Goal: Complete application form

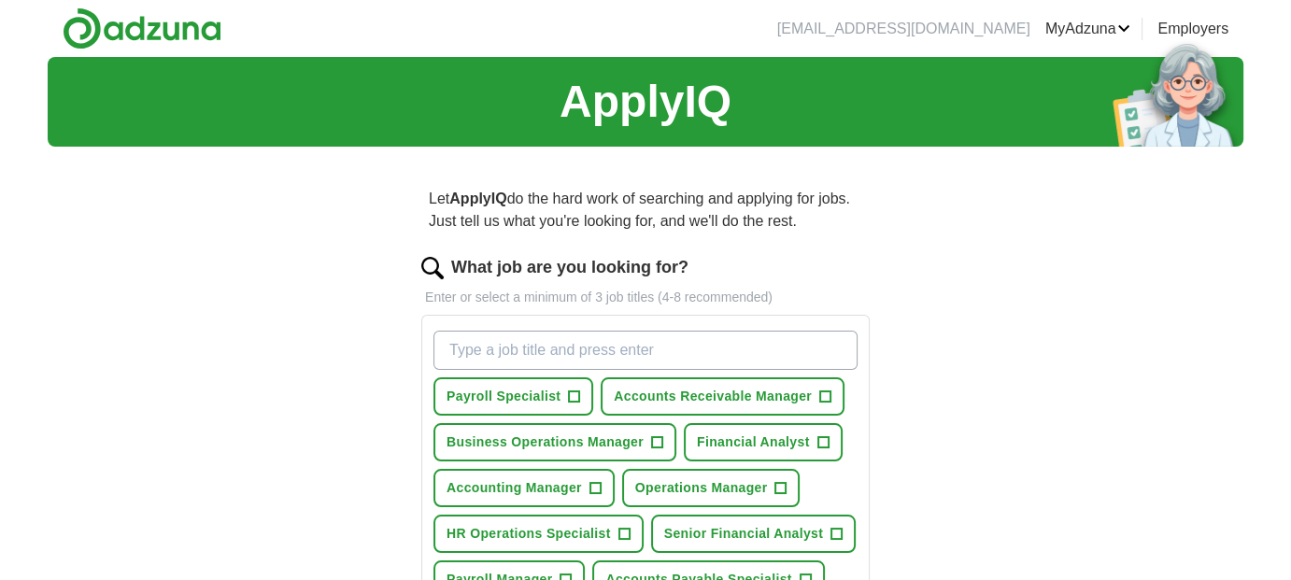
scroll to position [93, 0]
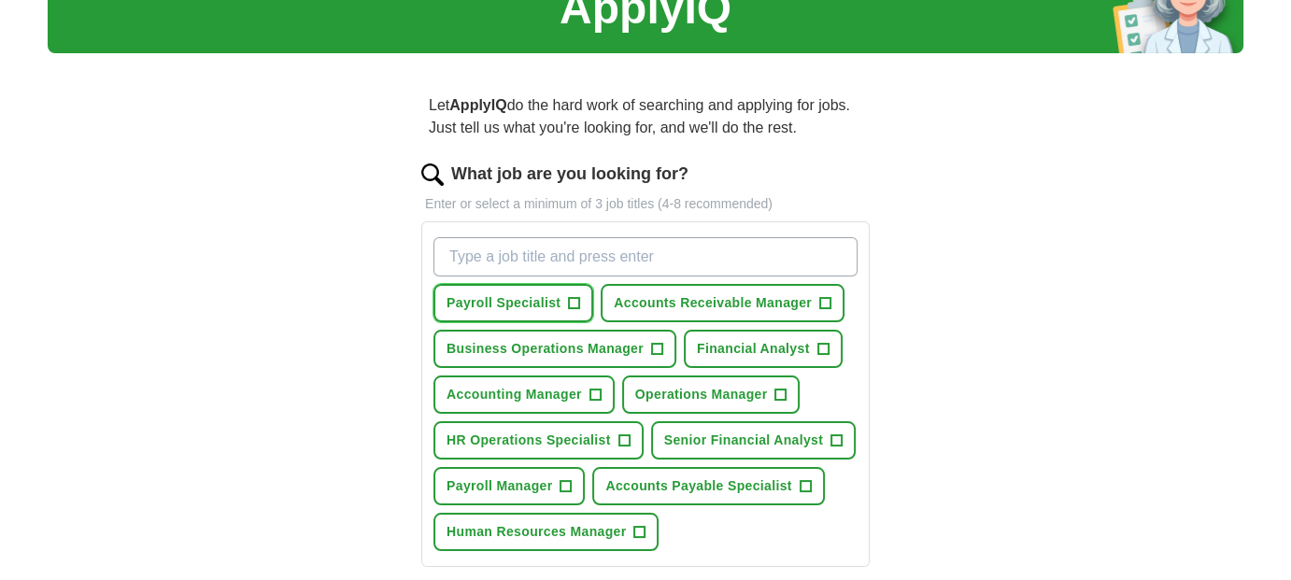
click at [575, 299] on span "+" at bounding box center [574, 303] width 11 height 15
click at [799, 300] on span "Accounts Receivable Manager" at bounding box center [713, 303] width 198 height 20
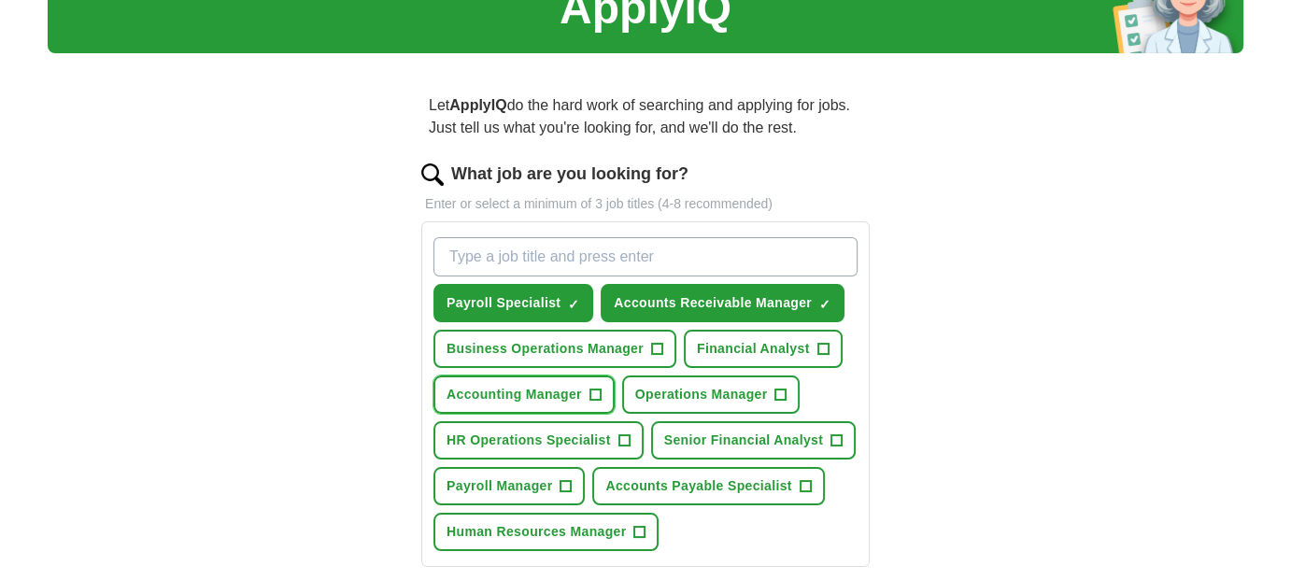
click at [590, 388] on span "+" at bounding box center [594, 395] width 11 height 15
click at [615, 436] on button "HR Operations Specialist +" at bounding box center [538, 440] width 210 height 38
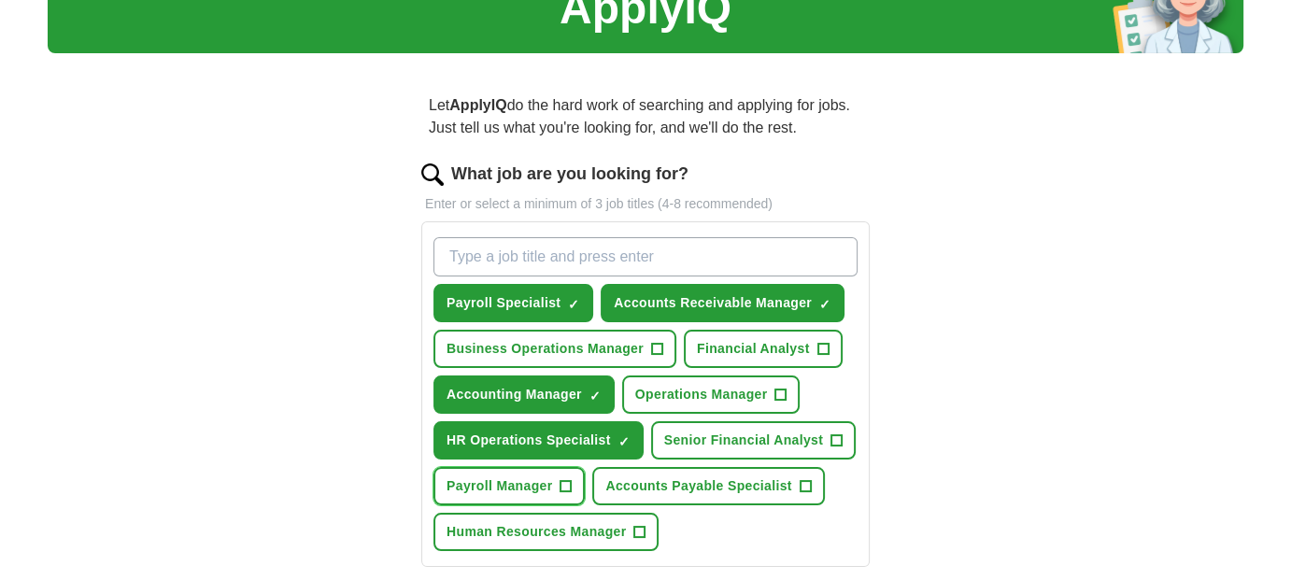
click at [565, 479] on span "+" at bounding box center [565, 486] width 11 height 15
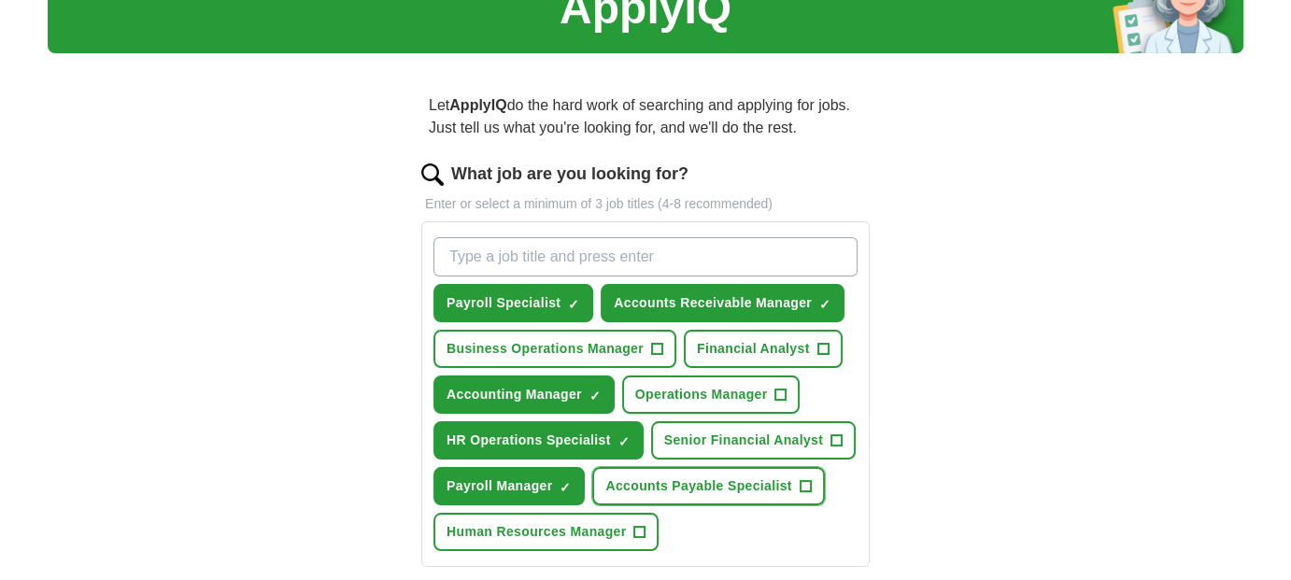
click at [670, 485] on span "Accounts Payable Specialist" at bounding box center [698, 486] width 186 height 20
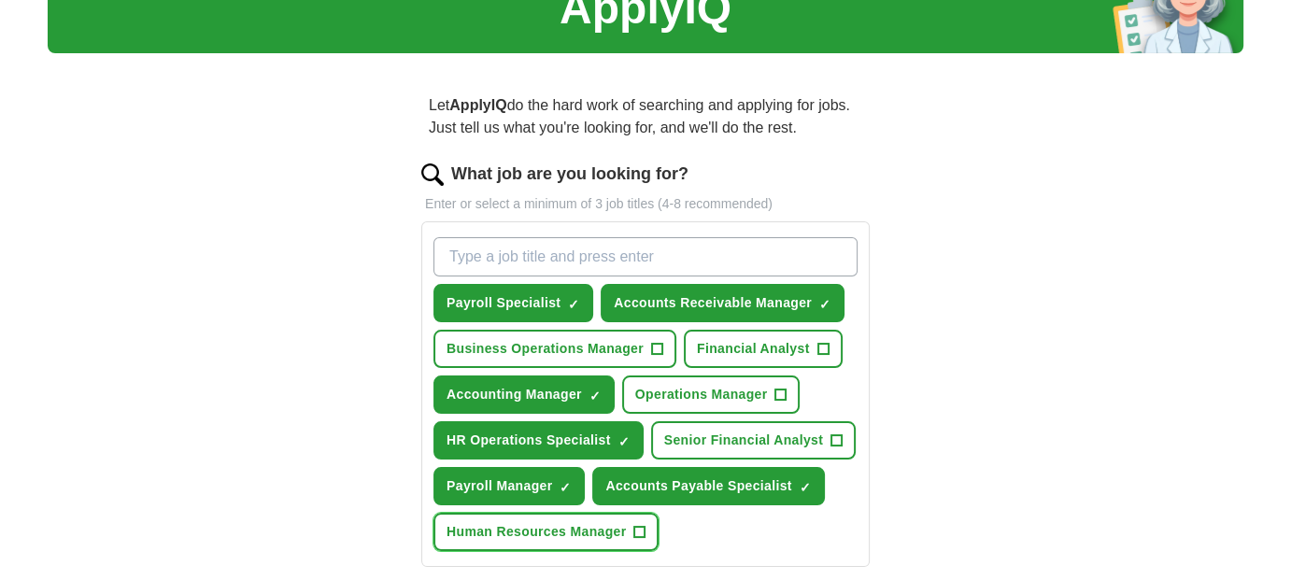
click at [625, 525] on span "Human Resources Manager" at bounding box center [535, 532] width 179 height 20
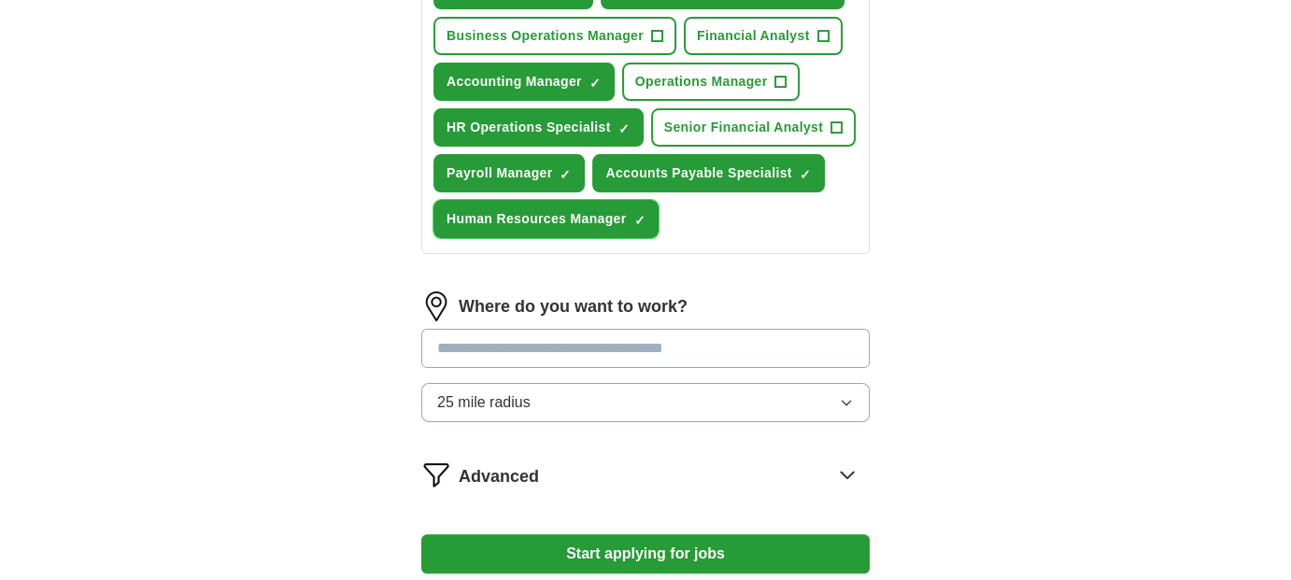
scroll to position [467, 0]
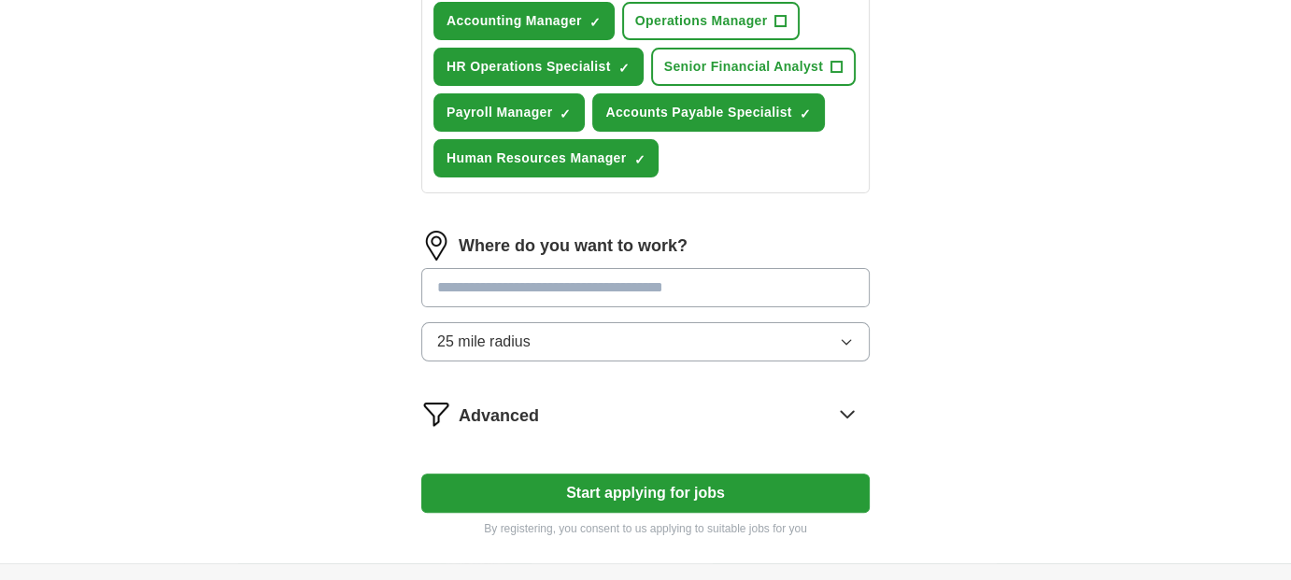
click at [634, 273] on input "text" at bounding box center [645, 287] width 448 height 39
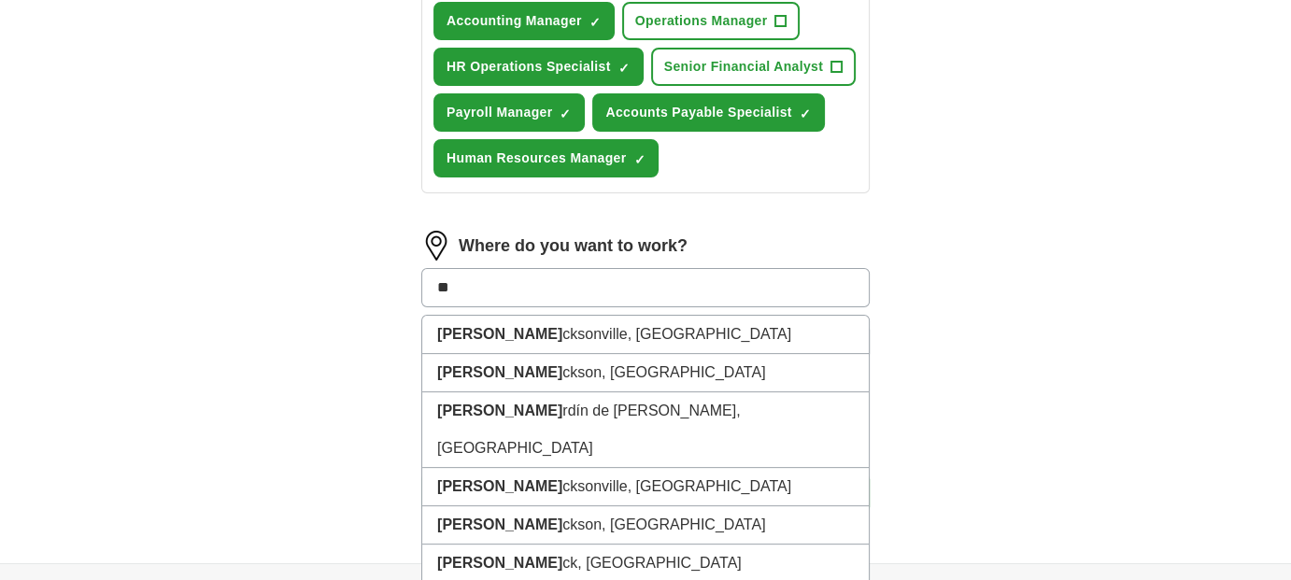
type input "***"
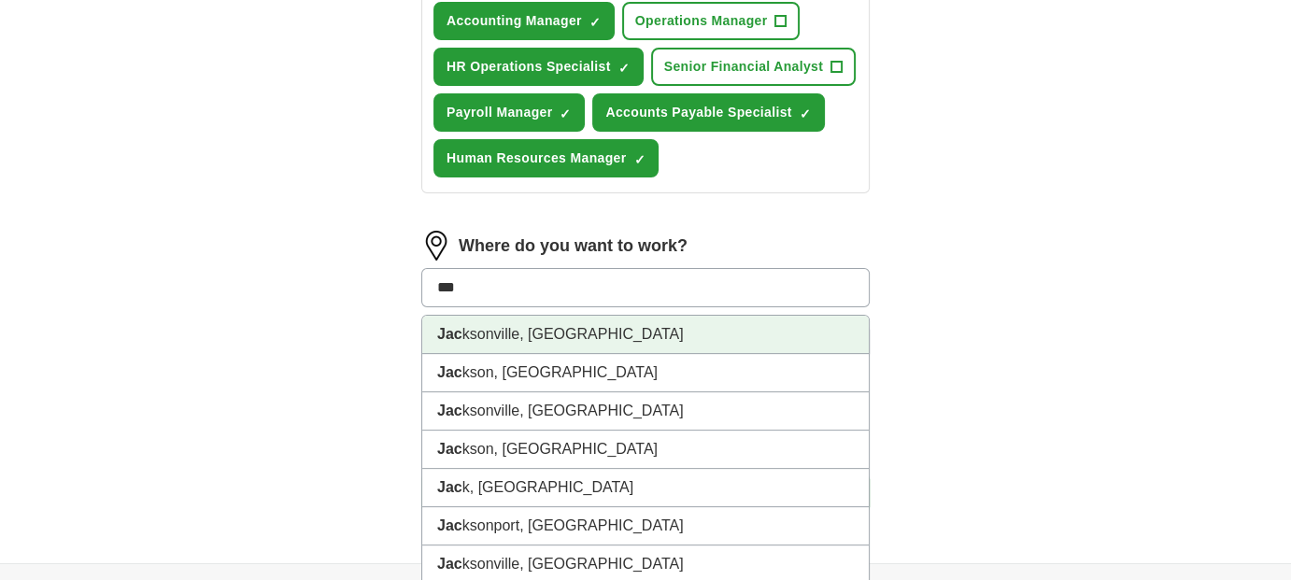
click at [643, 322] on li "Jac ksonville, [GEOGRAPHIC_DATA]" at bounding box center [645, 335] width 446 height 38
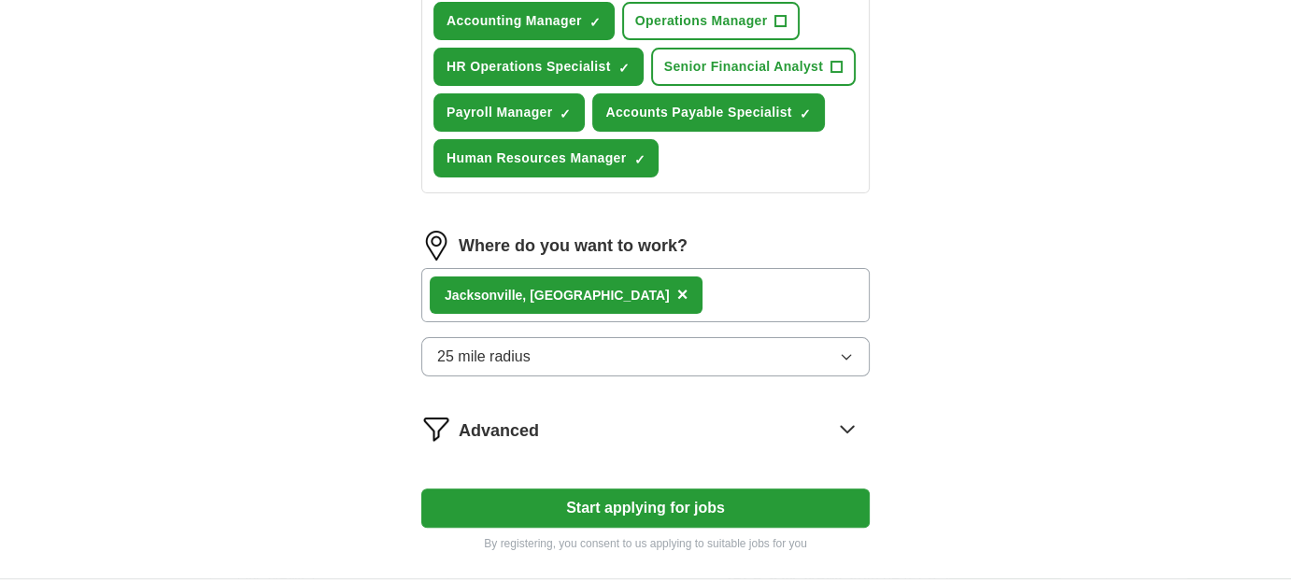
click at [617, 337] on button "25 mile radius" at bounding box center [645, 356] width 448 height 39
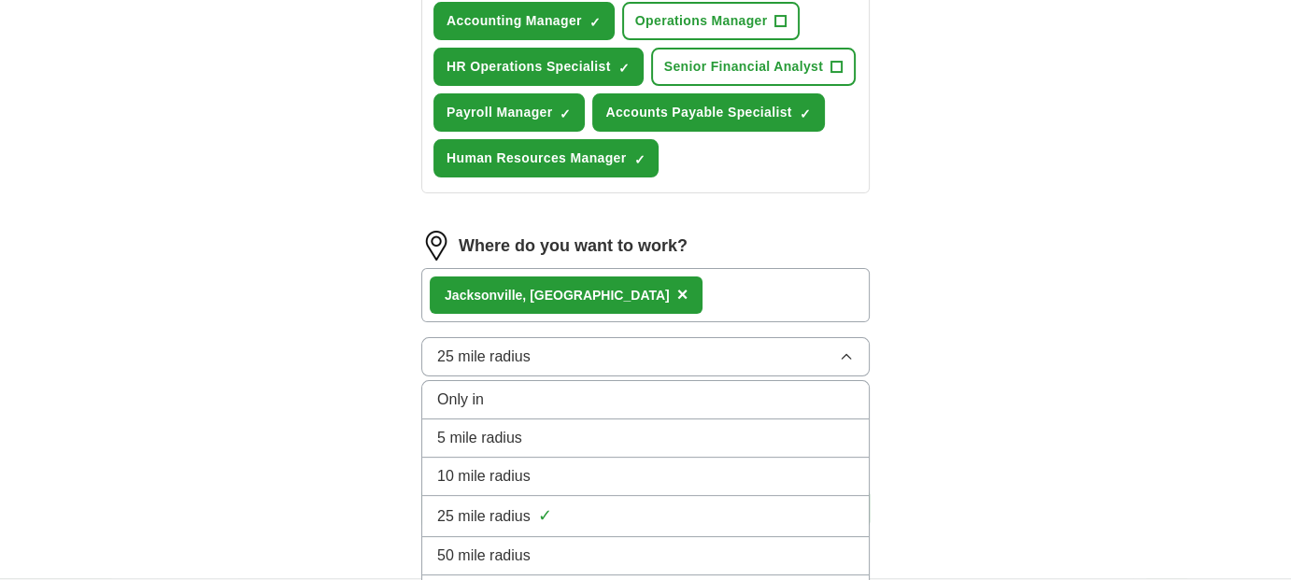
click at [569, 465] on div "10 mile radius" at bounding box center [645, 476] width 417 height 22
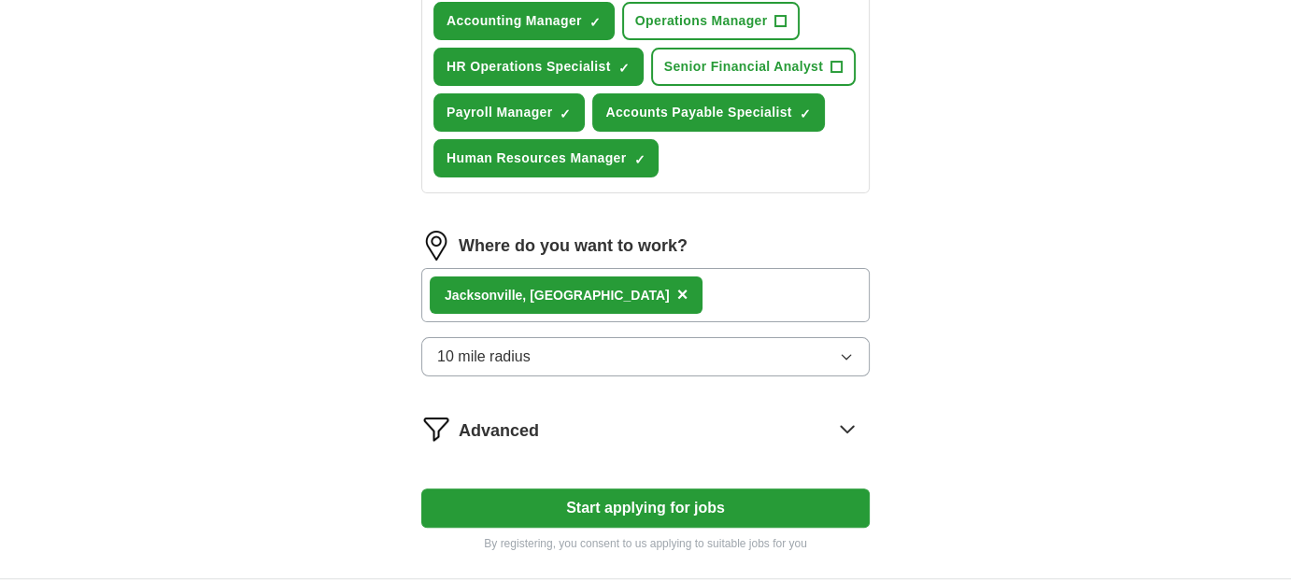
click at [589, 424] on div "Advanced" at bounding box center [664, 429] width 411 height 30
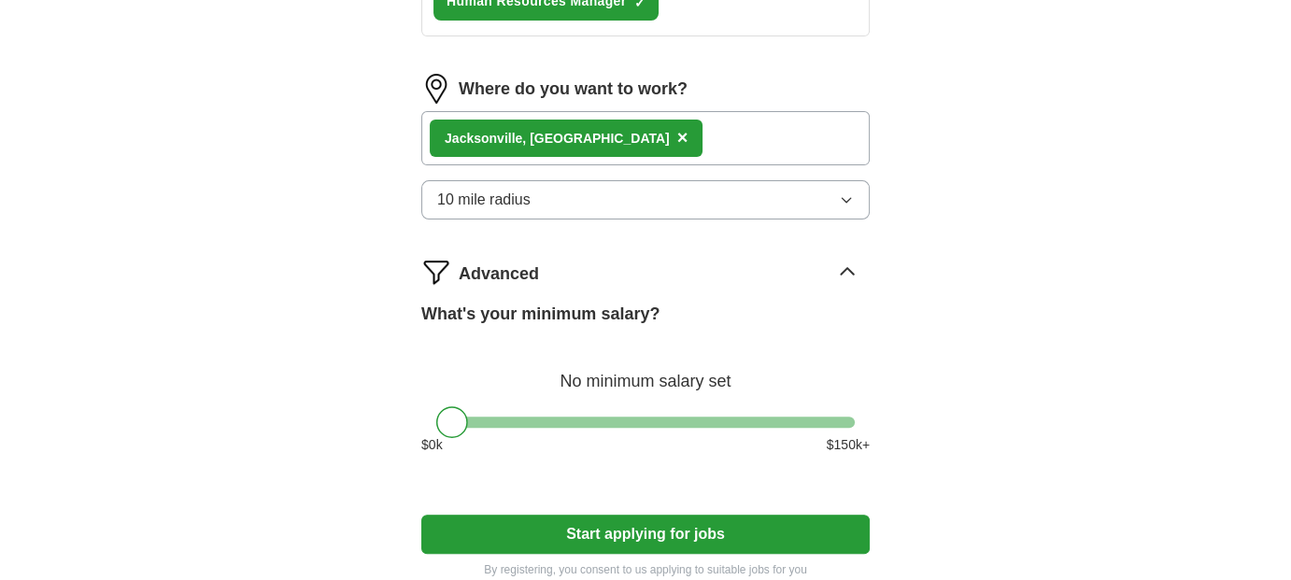
scroll to position [654, 0]
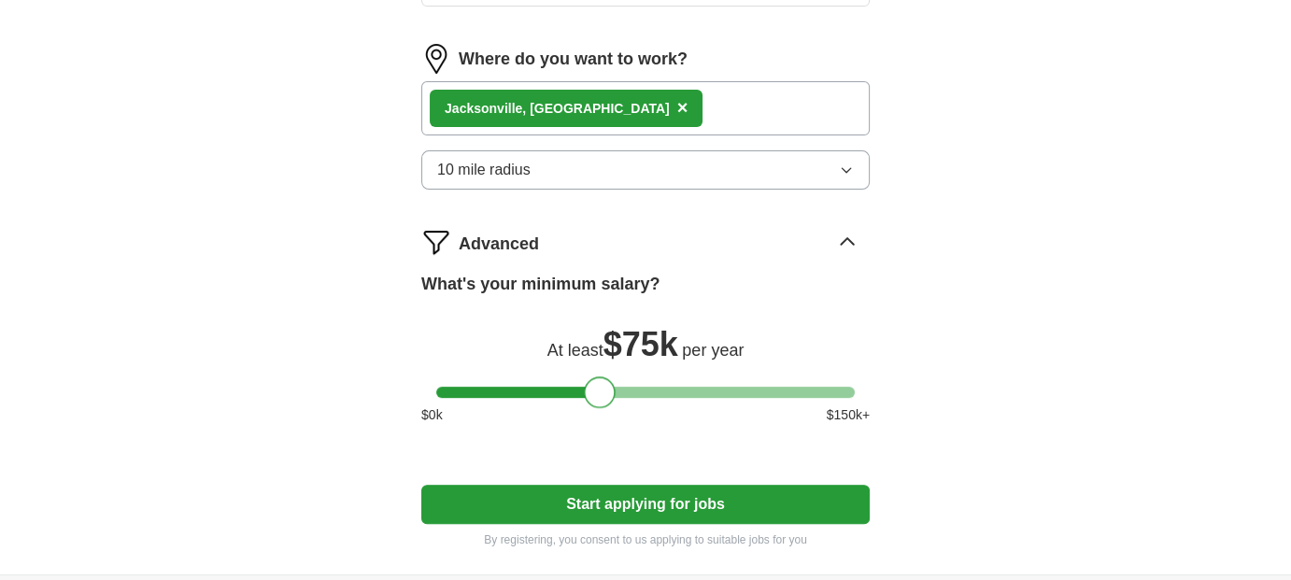
drag, startPoint x: 452, startPoint y: 383, endPoint x: 600, endPoint y: 387, distance: 147.6
click at [600, 387] on div at bounding box center [600, 392] width 32 height 32
click at [664, 506] on button "Start applying for jobs" at bounding box center [645, 504] width 448 height 39
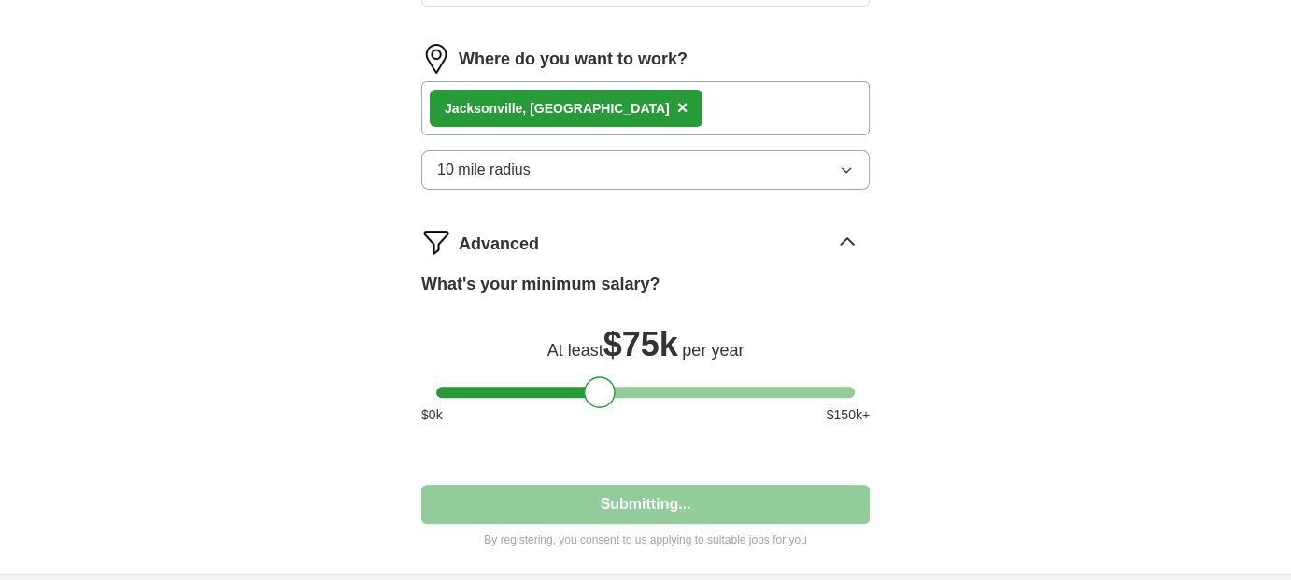
select select "**"
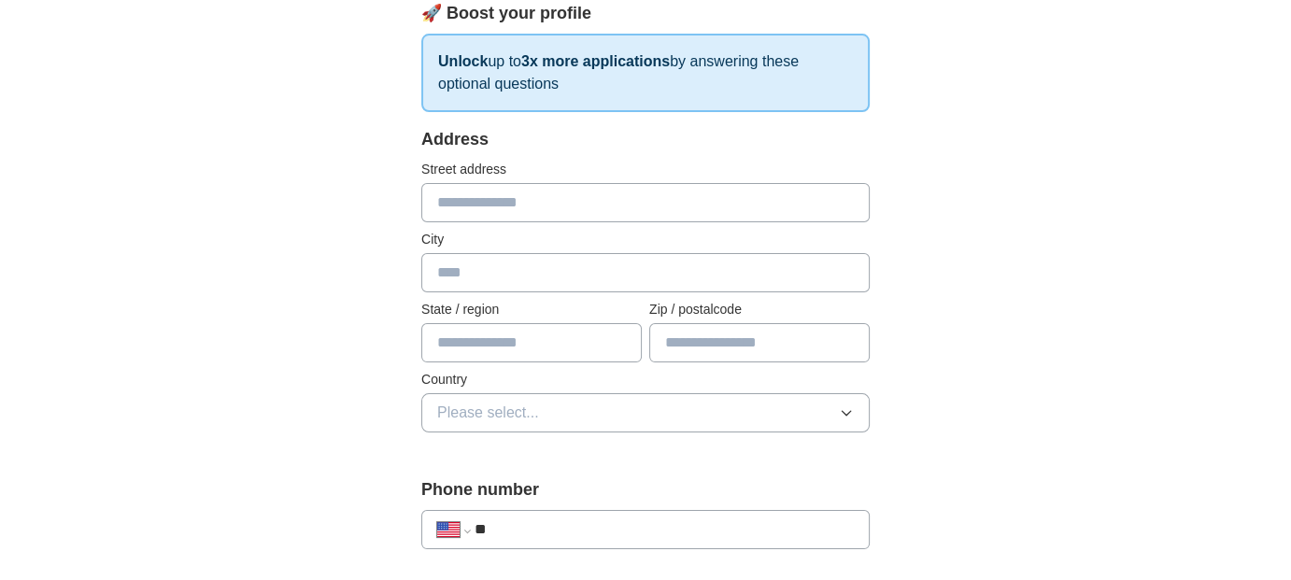
scroll to position [280, 0]
click at [687, 545] on div "**********" at bounding box center [645, 519] width 448 height 87
click at [682, 517] on input "**" at bounding box center [663, 528] width 379 height 22
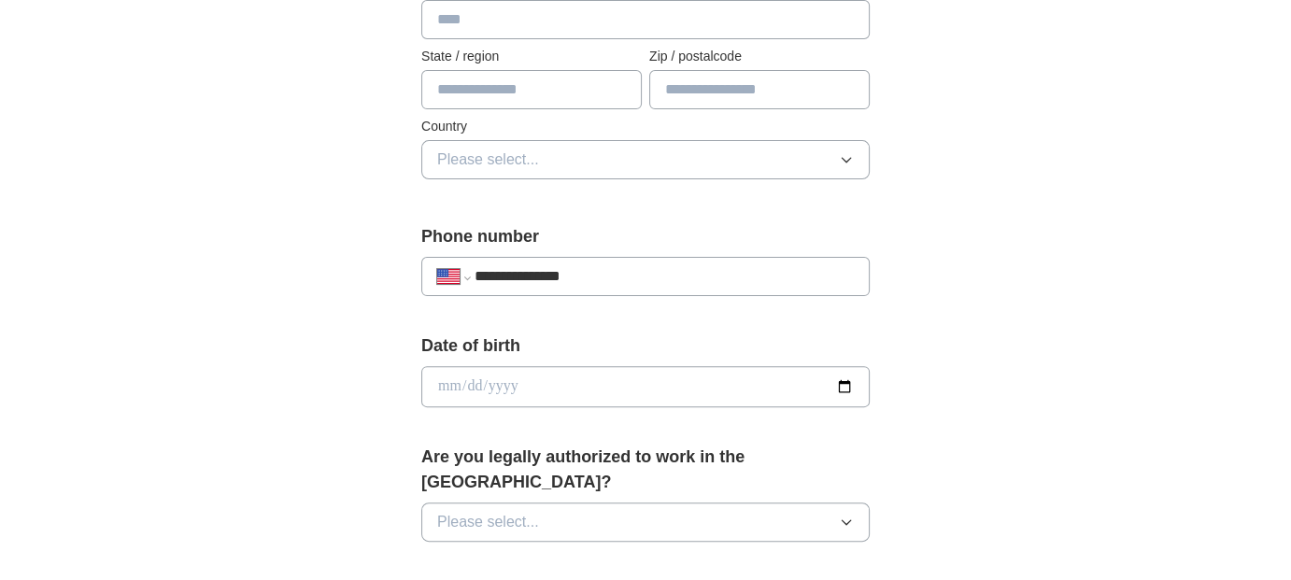
scroll to position [654, 0]
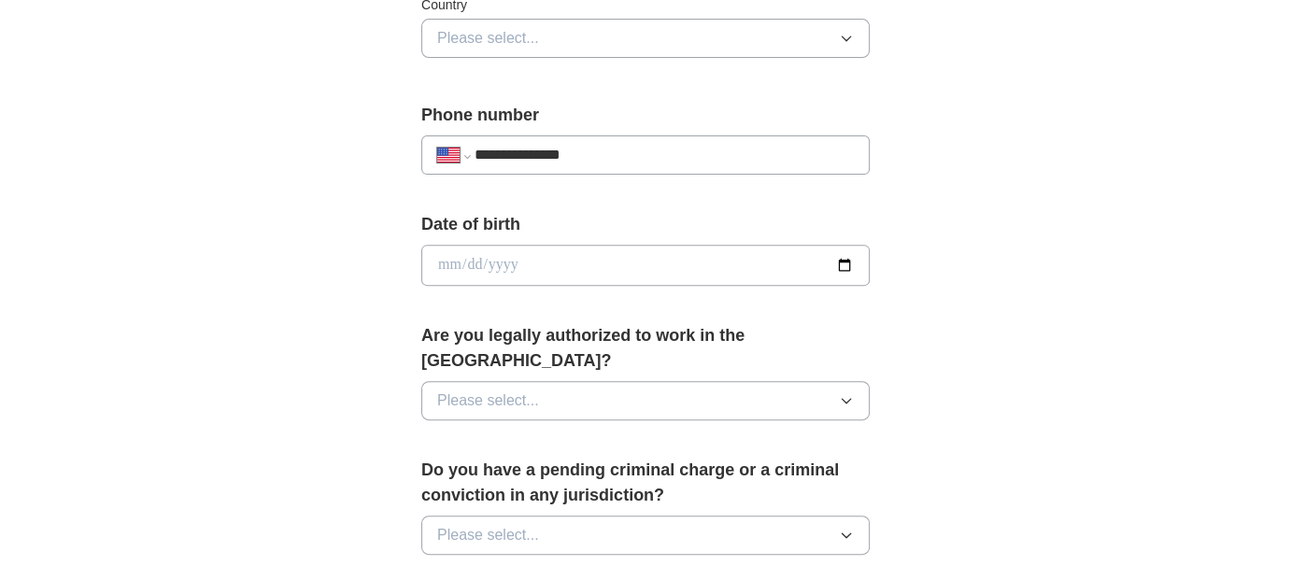
type input "**********"
click at [650, 381] on button "Please select..." at bounding box center [645, 400] width 448 height 39
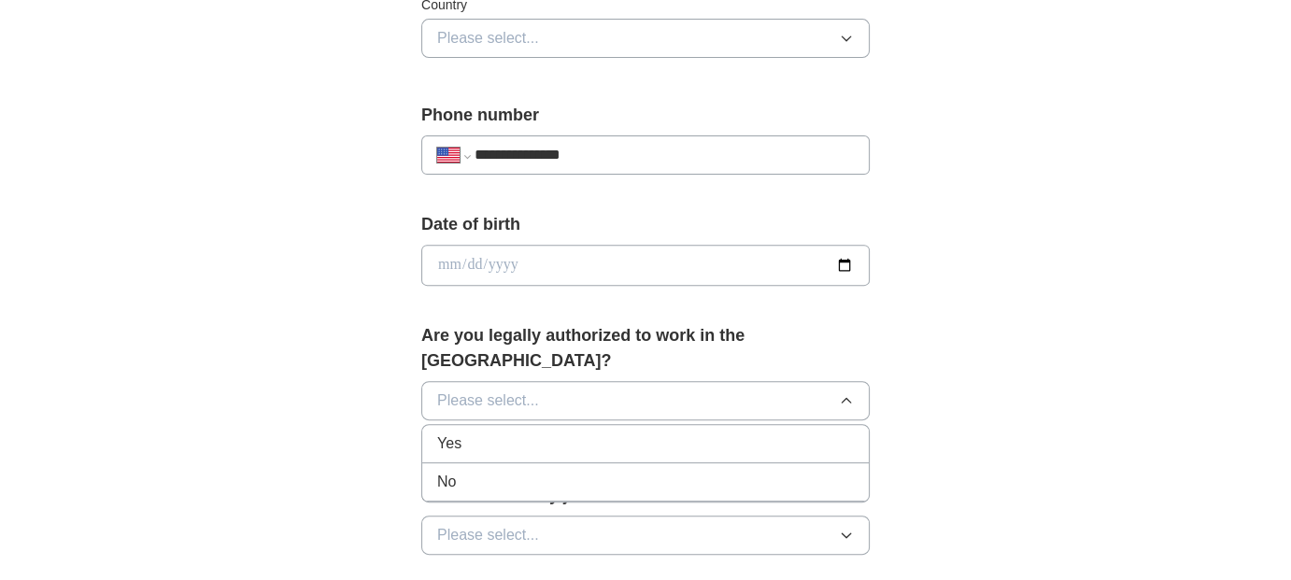
click at [632, 432] on div "Yes" at bounding box center [645, 443] width 417 height 22
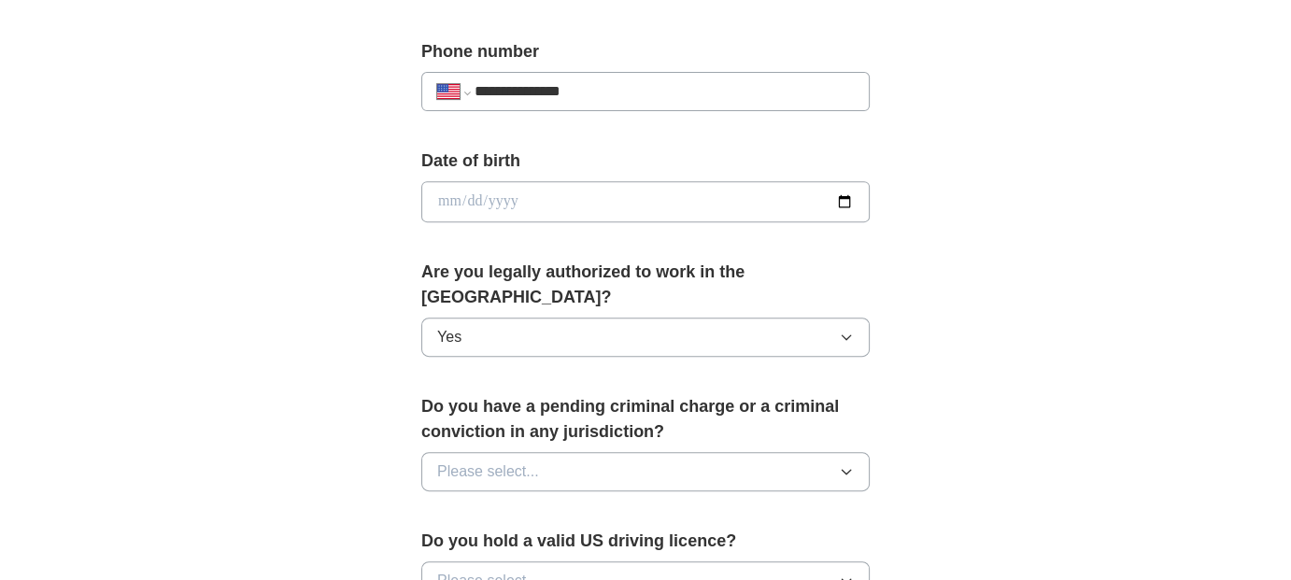
scroll to position [747, 0]
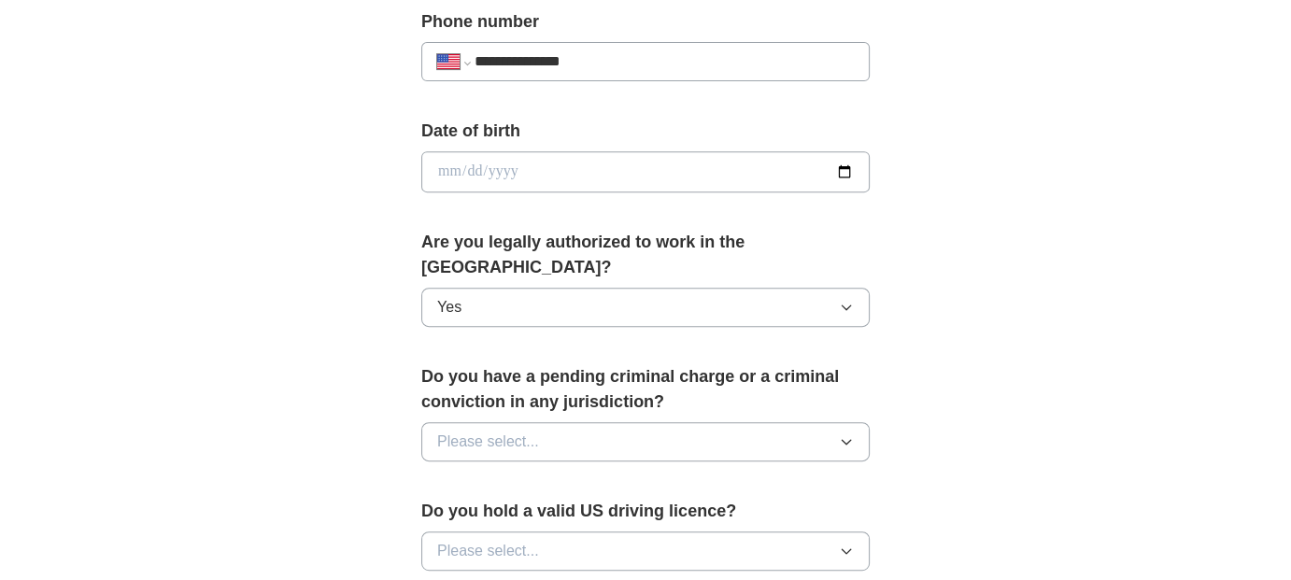
click at [605, 422] on button "Please select..." at bounding box center [645, 441] width 448 height 39
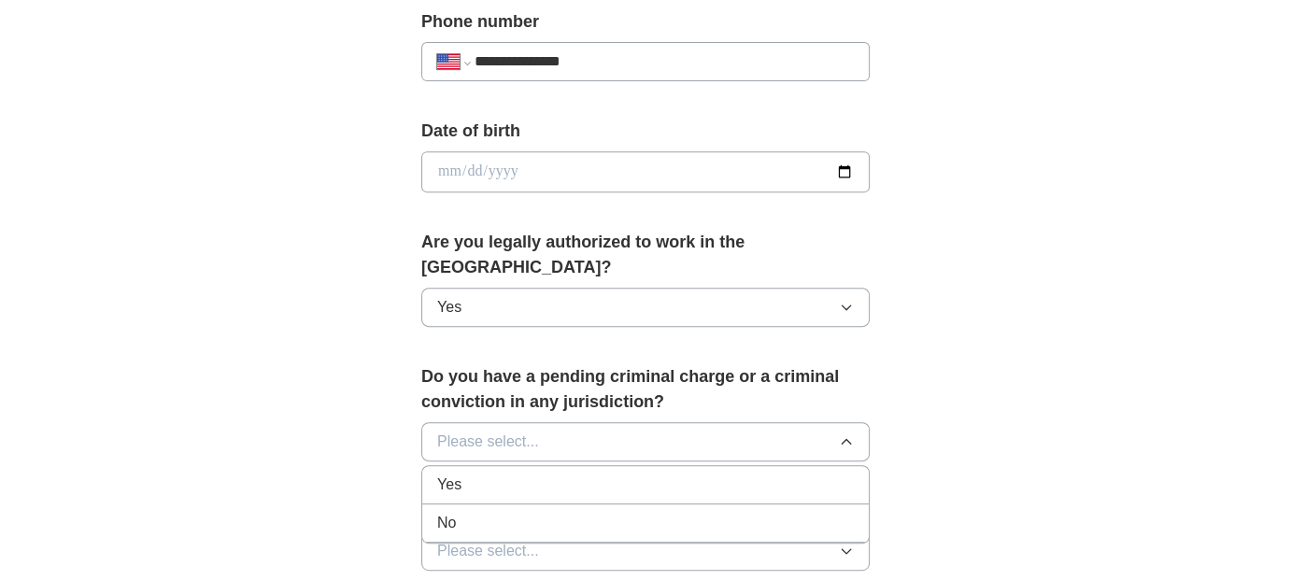
click at [585, 512] on div "No" at bounding box center [645, 523] width 417 height 22
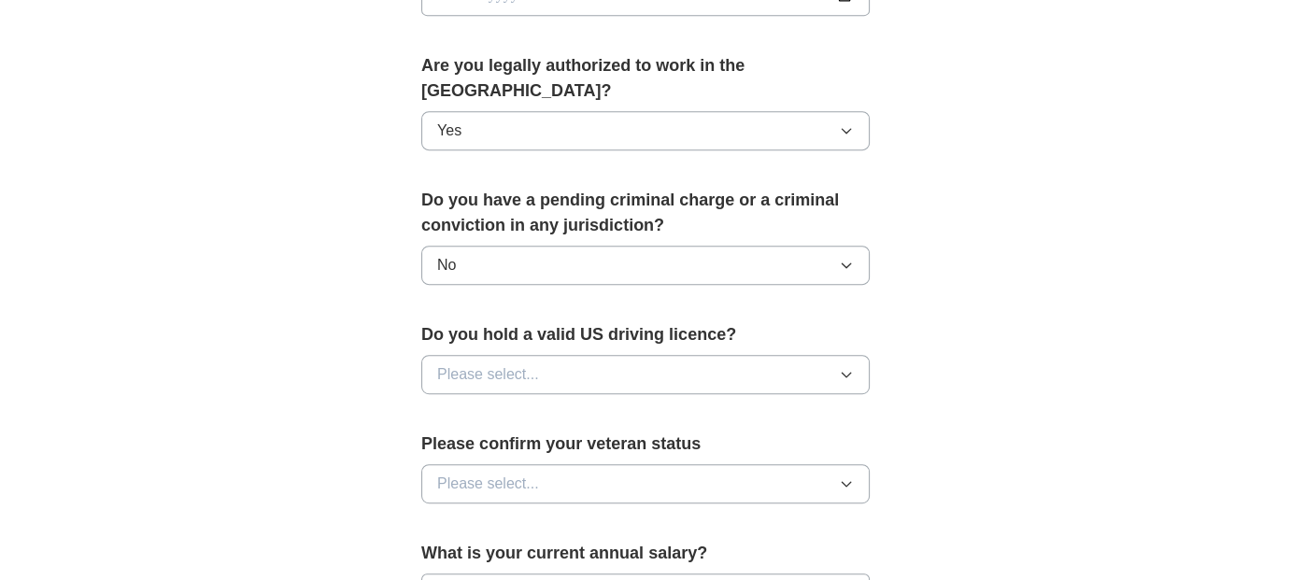
scroll to position [934, 0]
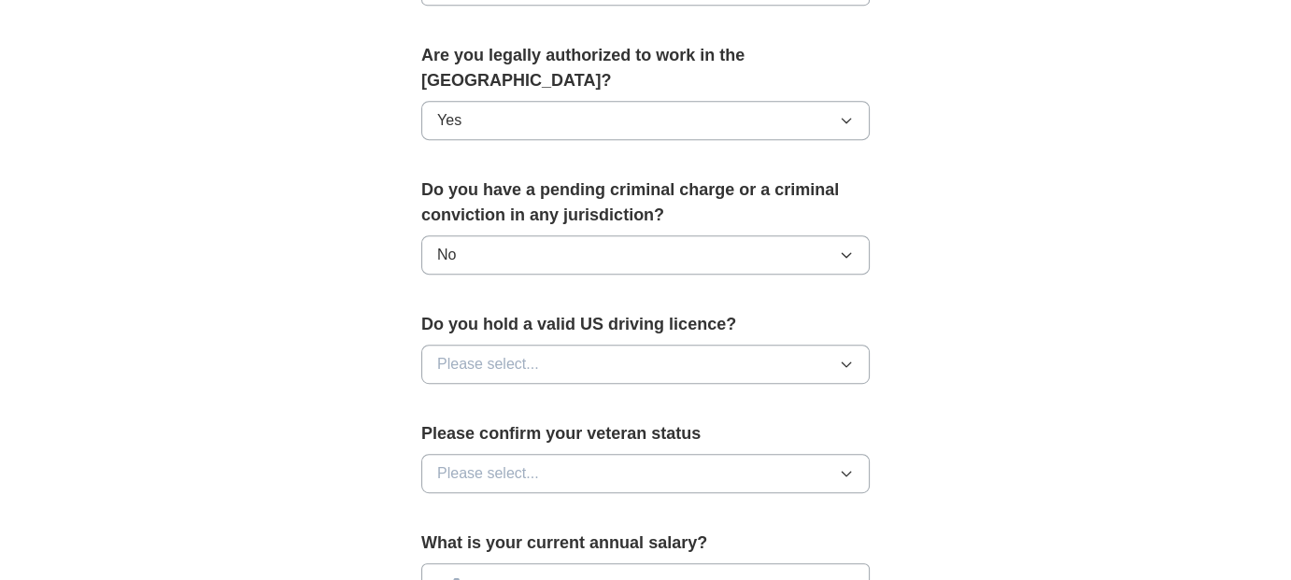
click at [590, 345] on button "Please select..." at bounding box center [645, 364] width 448 height 39
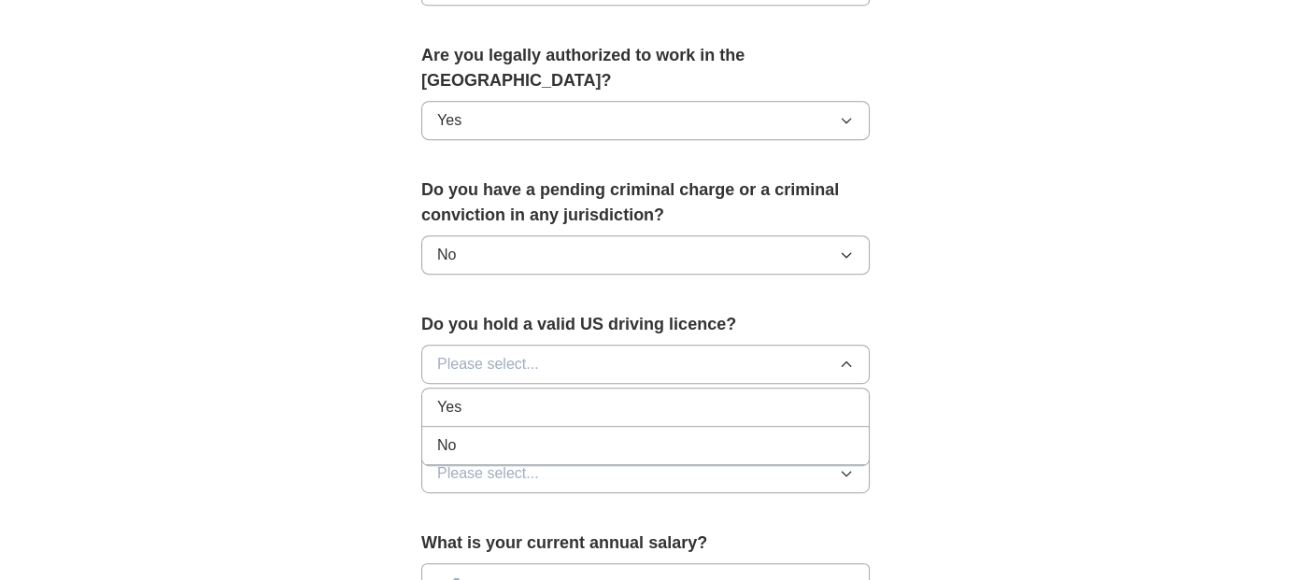
click at [567, 396] on div "Yes" at bounding box center [645, 407] width 417 height 22
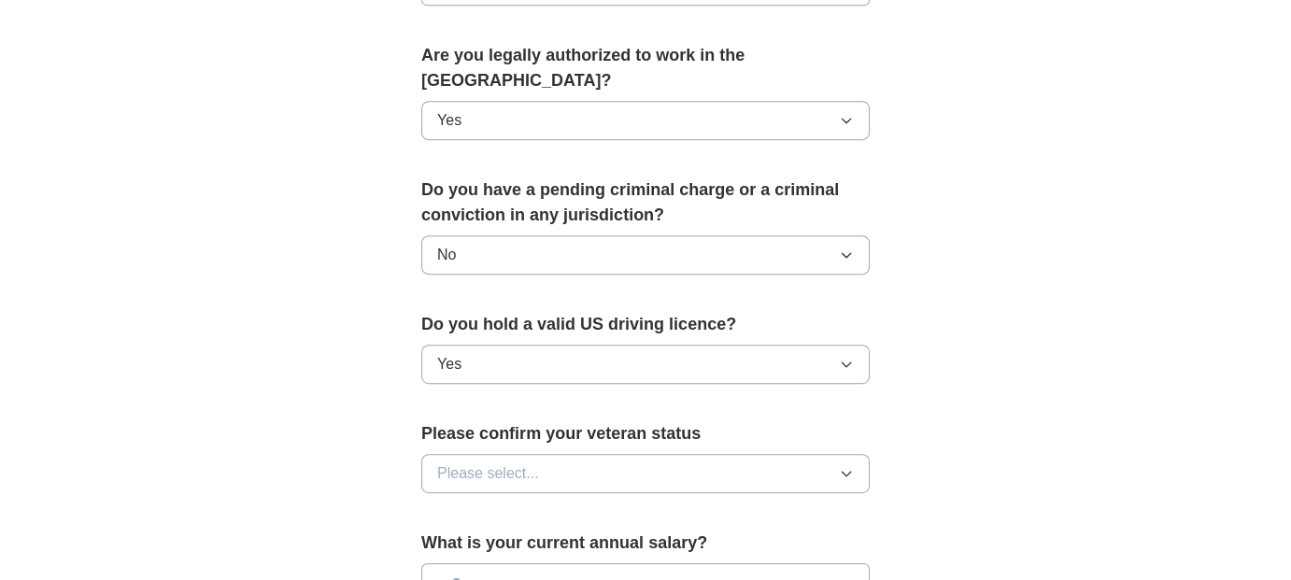
click at [630, 454] on button "Please select..." at bounding box center [645, 473] width 448 height 39
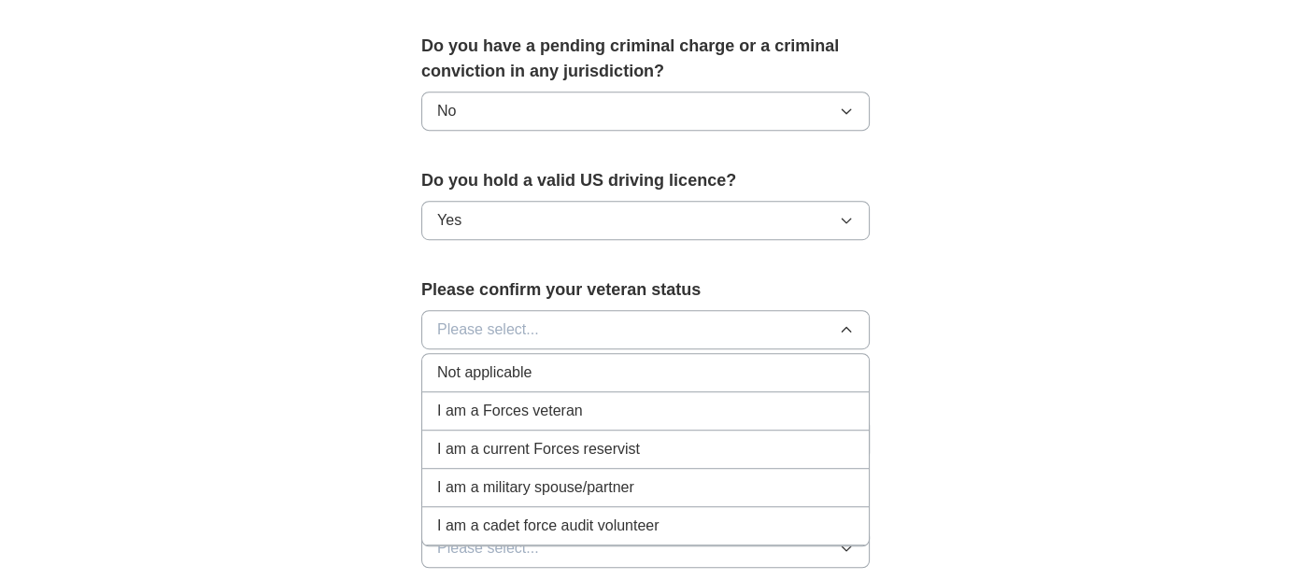
scroll to position [1214, 0]
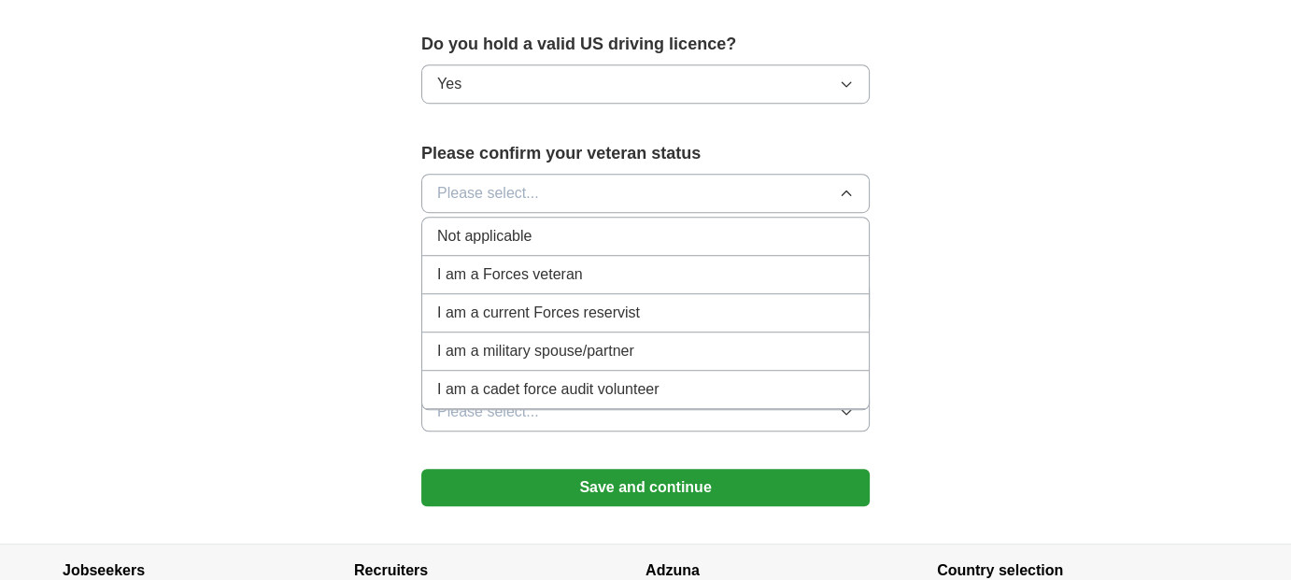
click at [595, 225] on div "Not applicable" at bounding box center [645, 236] width 417 height 22
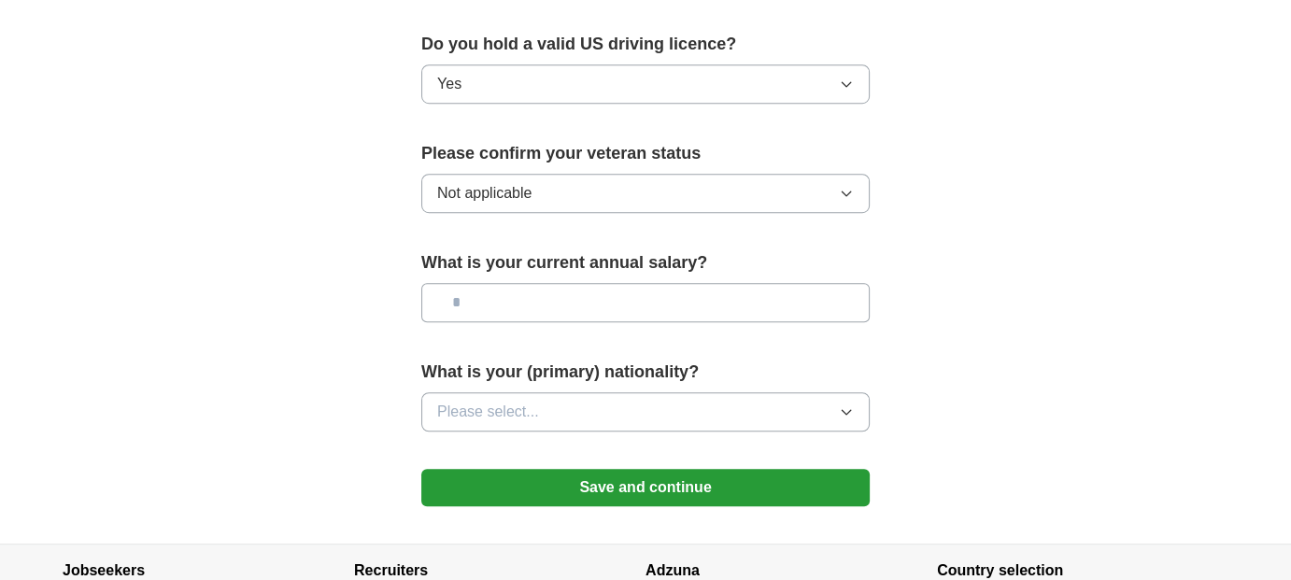
click at [660, 392] on button "Please select..." at bounding box center [645, 411] width 448 height 39
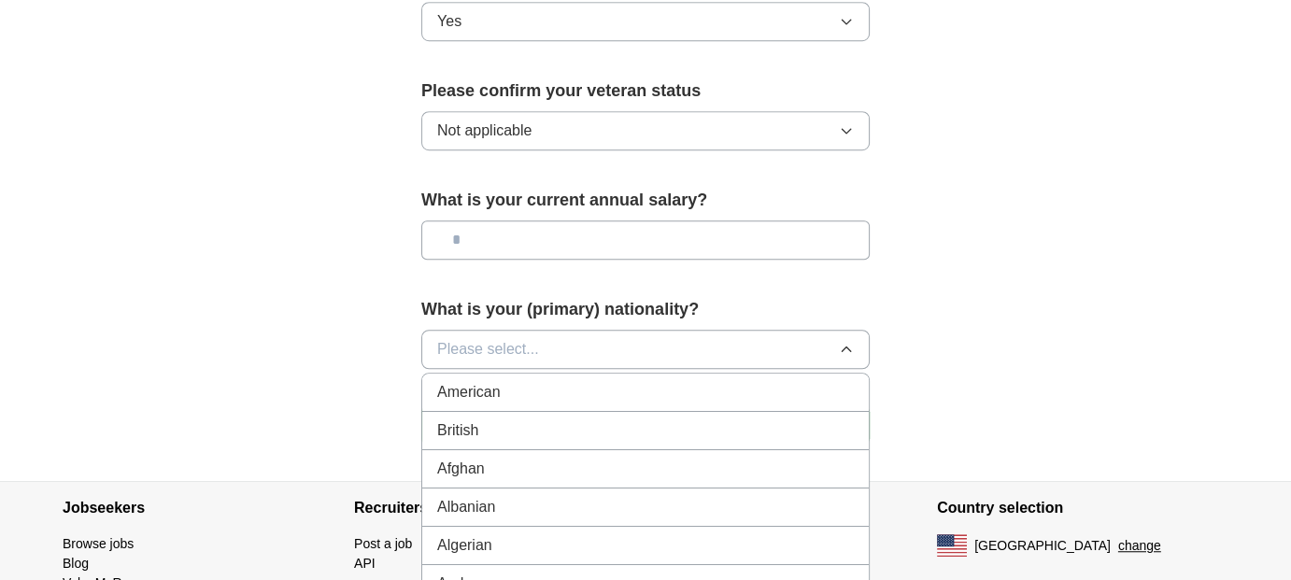
scroll to position [1308, 0]
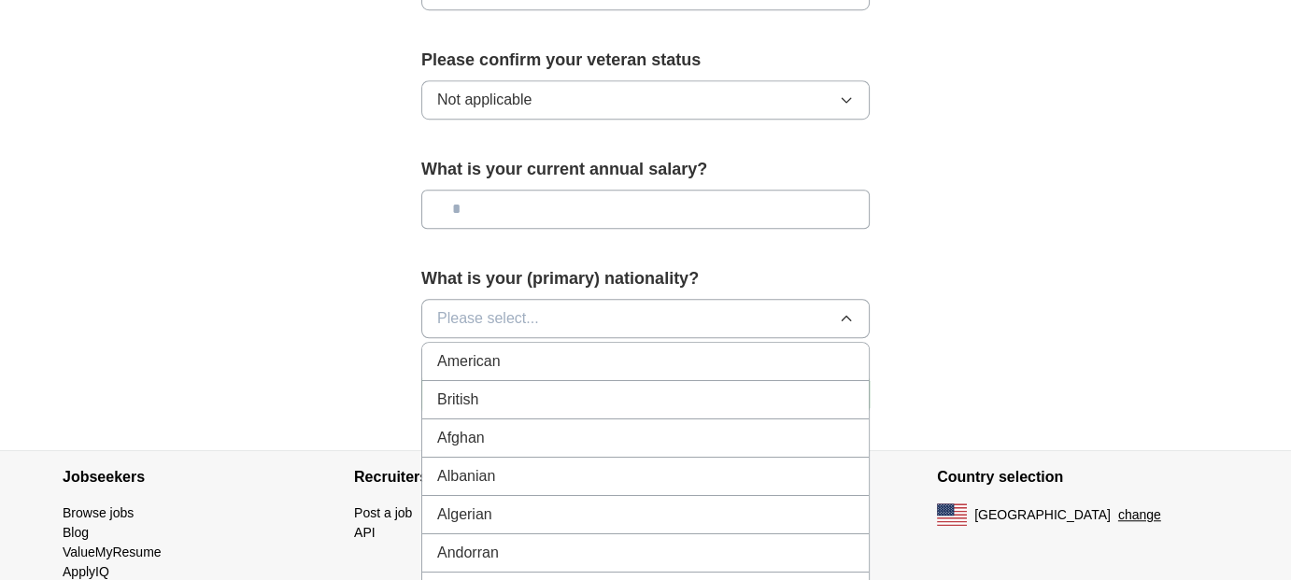
click at [610, 350] on div "American" at bounding box center [645, 361] width 417 height 22
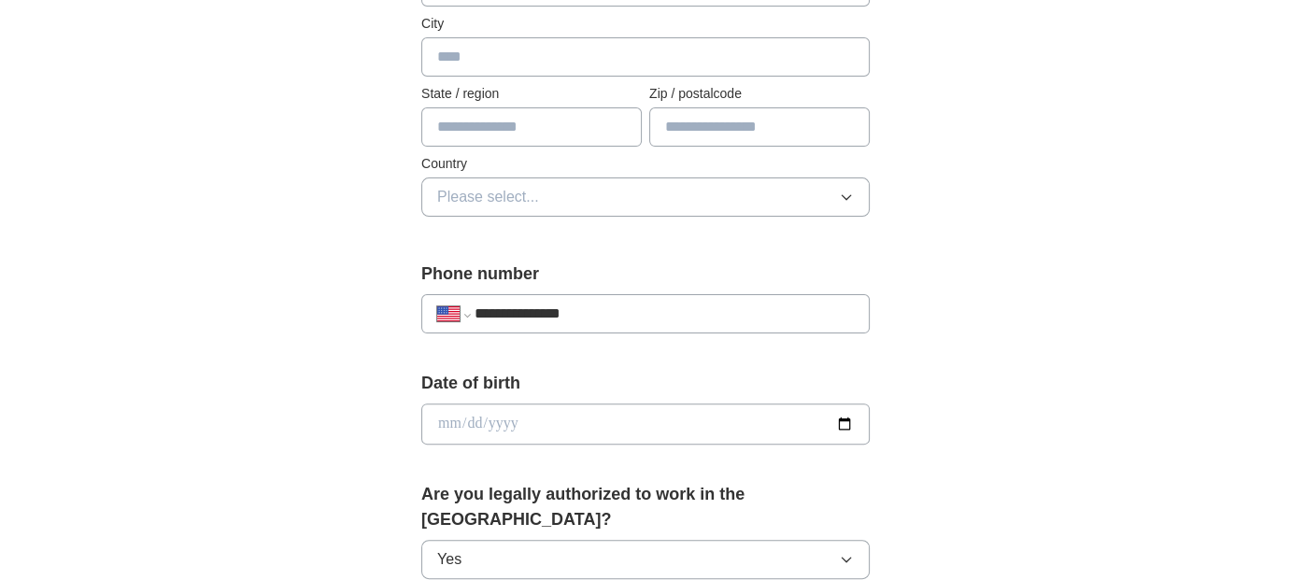
scroll to position [467, 0]
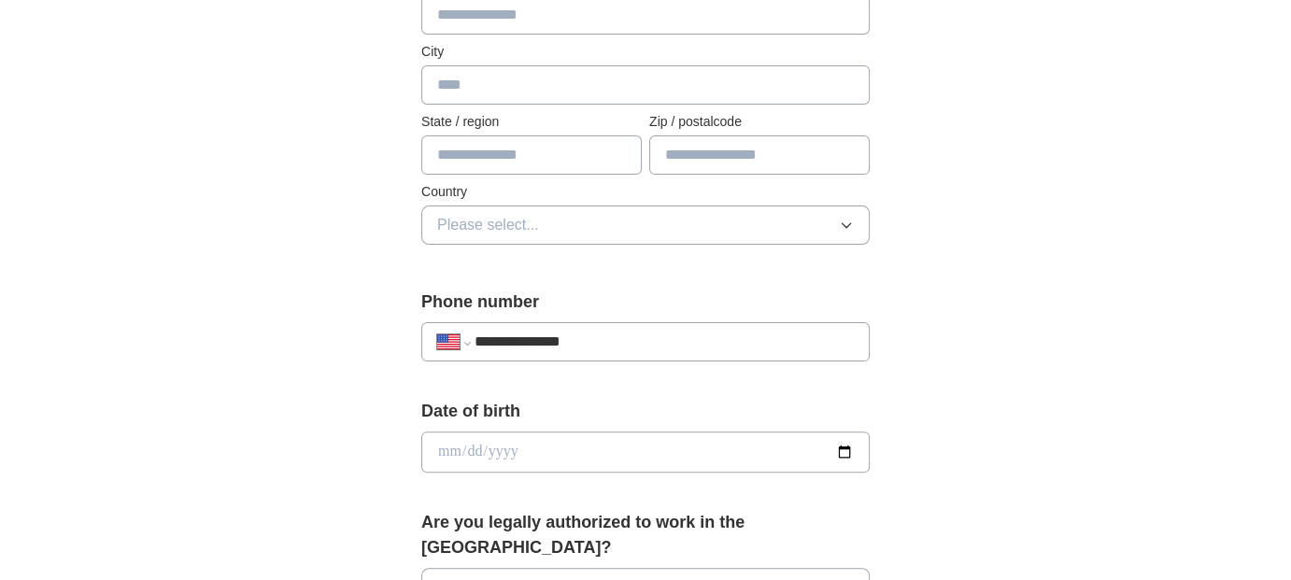
click at [554, 212] on button "Please select..." at bounding box center [645, 224] width 448 height 39
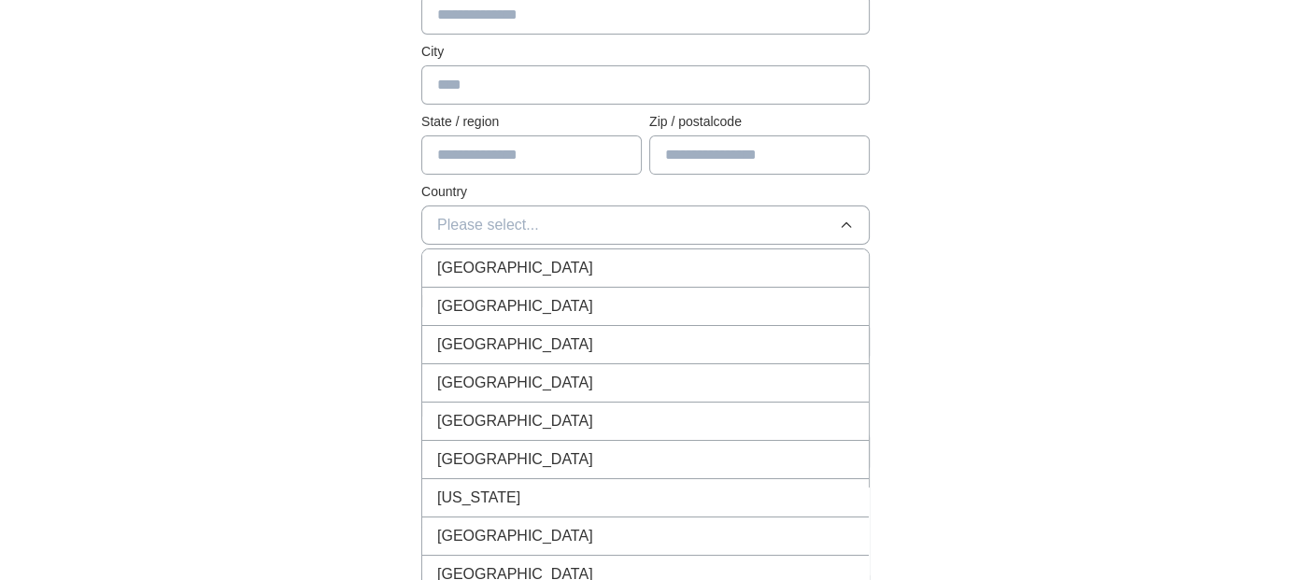
click at [550, 295] on div "[GEOGRAPHIC_DATA]" at bounding box center [645, 306] width 417 height 22
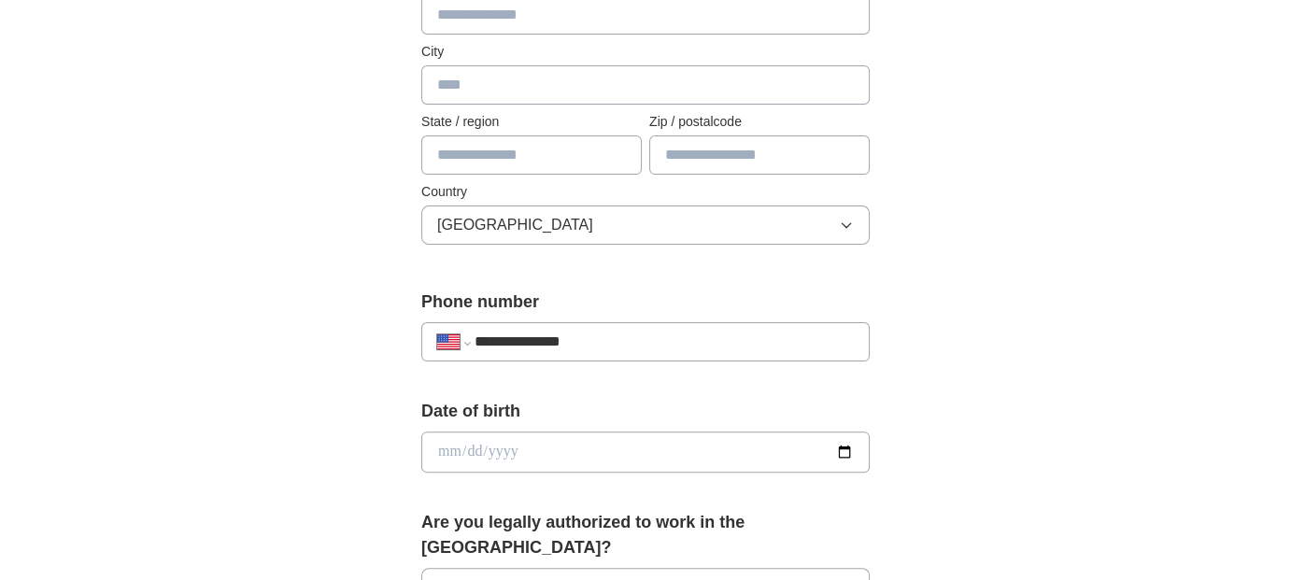
click at [507, 165] on input "text" at bounding box center [531, 154] width 220 height 39
type input "**"
type input "*****"
click at [1078, 258] on div "**********" at bounding box center [645, 442] width 1195 height 1701
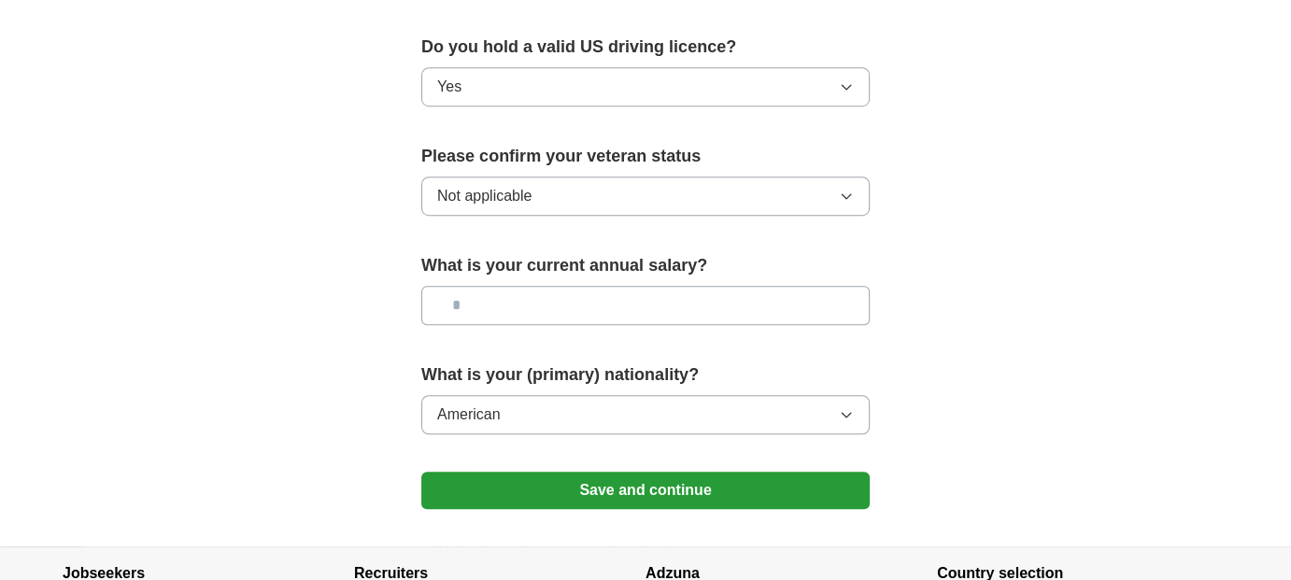
scroll to position [1212, 0]
click at [630, 471] on button "Save and continue" at bounding box center [645, 489] width 448 height 37
